Goal: Check status: Check status

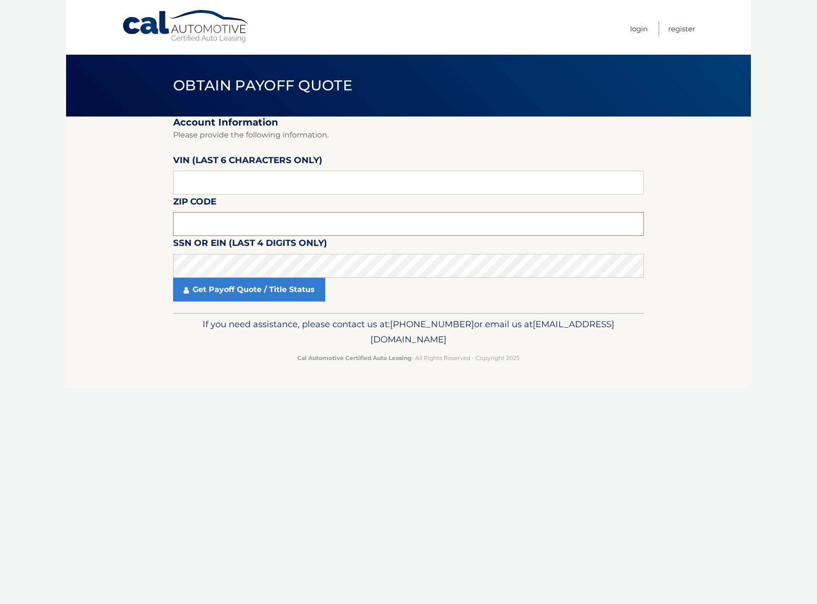
click at [228, 226] on input "text" at bounding box center [408, 224] width 471 height 24
type input "08075"
click at [293, 288] on link "Get Payoff Quote / Title Status" at bounding box center [249, 290] width 152 height 24
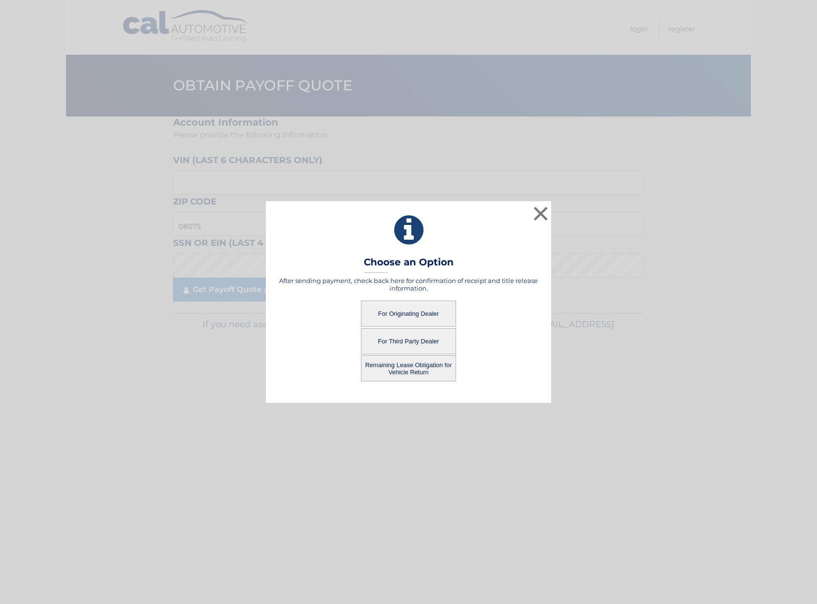
click at [424, 312] on button "For Originating Dealer" at bounding box center [408, 314] width 95 height 26
click at [410, 315] on button "For Originating Dealer" at bounding box center [408, 314] width 95 height 26
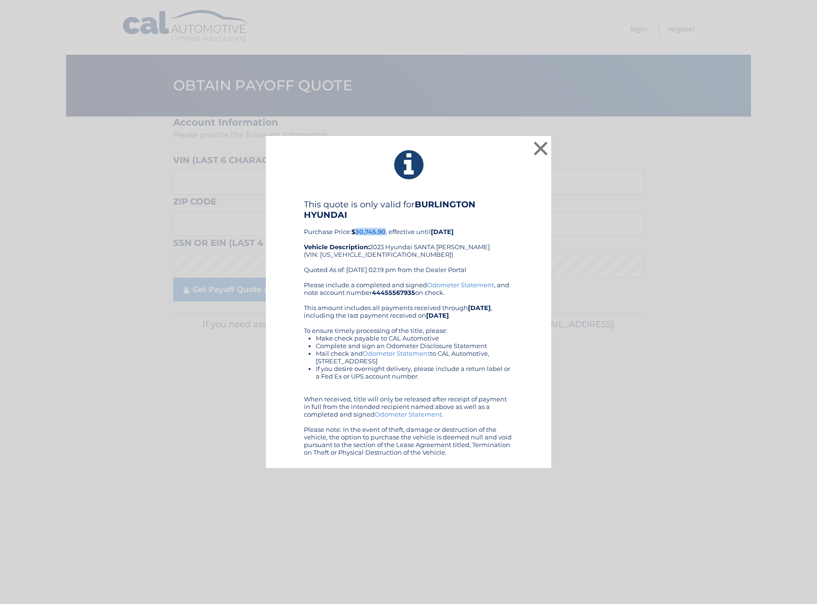
drag, startPoint x: 387, startPoint y: 233, endPoint x: 357, endPoint y: 233, distance: 29.5
click at [357, 233] on b "$30,745.90" at bounding box center [368, 232] width 34 height 8
copy b "30,745.90"
